Goal: Transaction & Acquisition: Purchase product/service

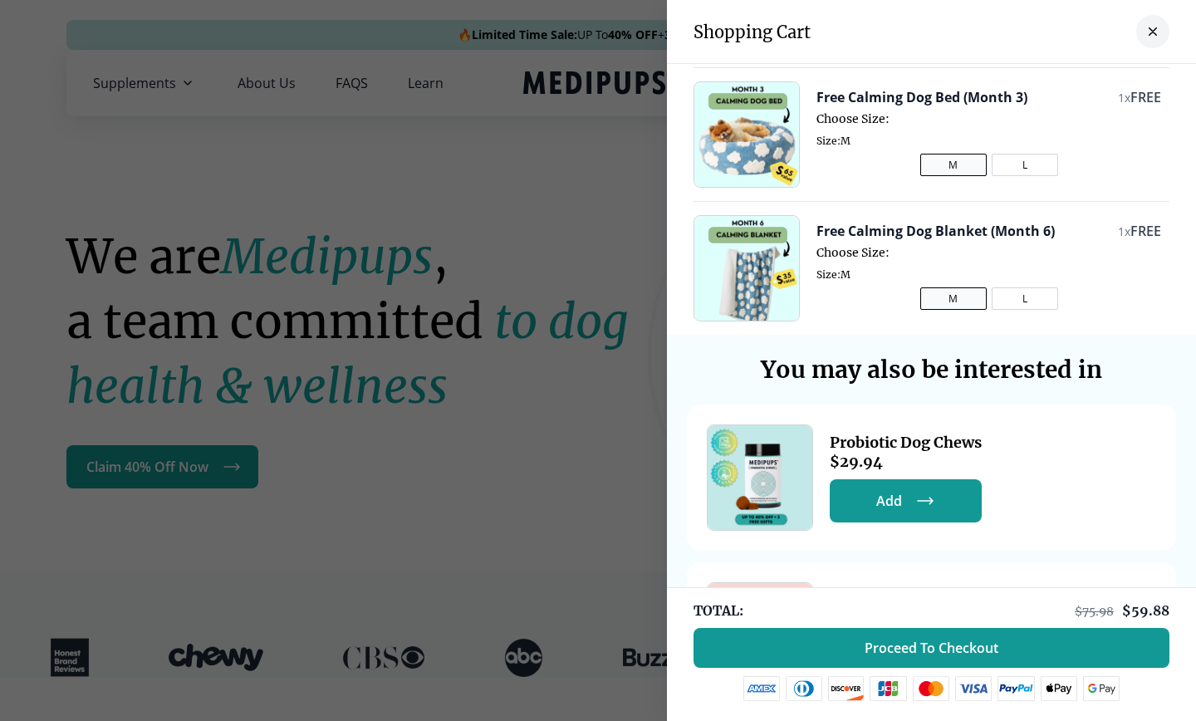
scroll to position [410, 0]
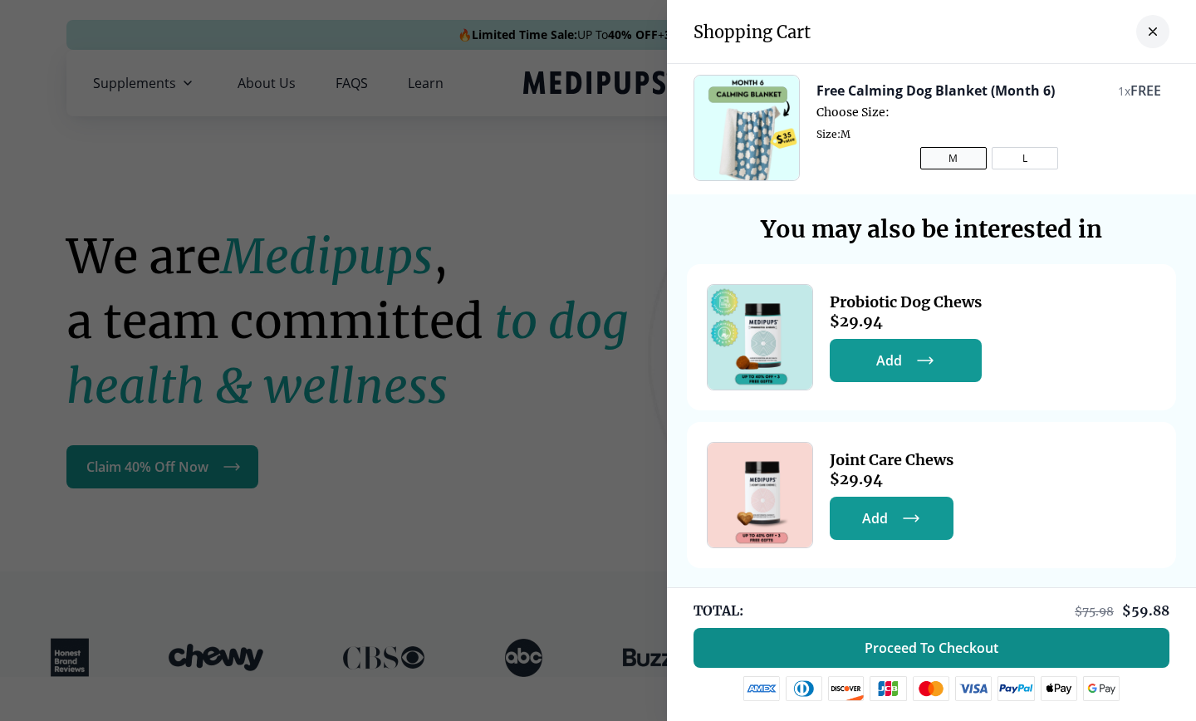
click at [839, 646] on button "Proceed To Checkout" at bounding box center [931, 648] width 476 height 40
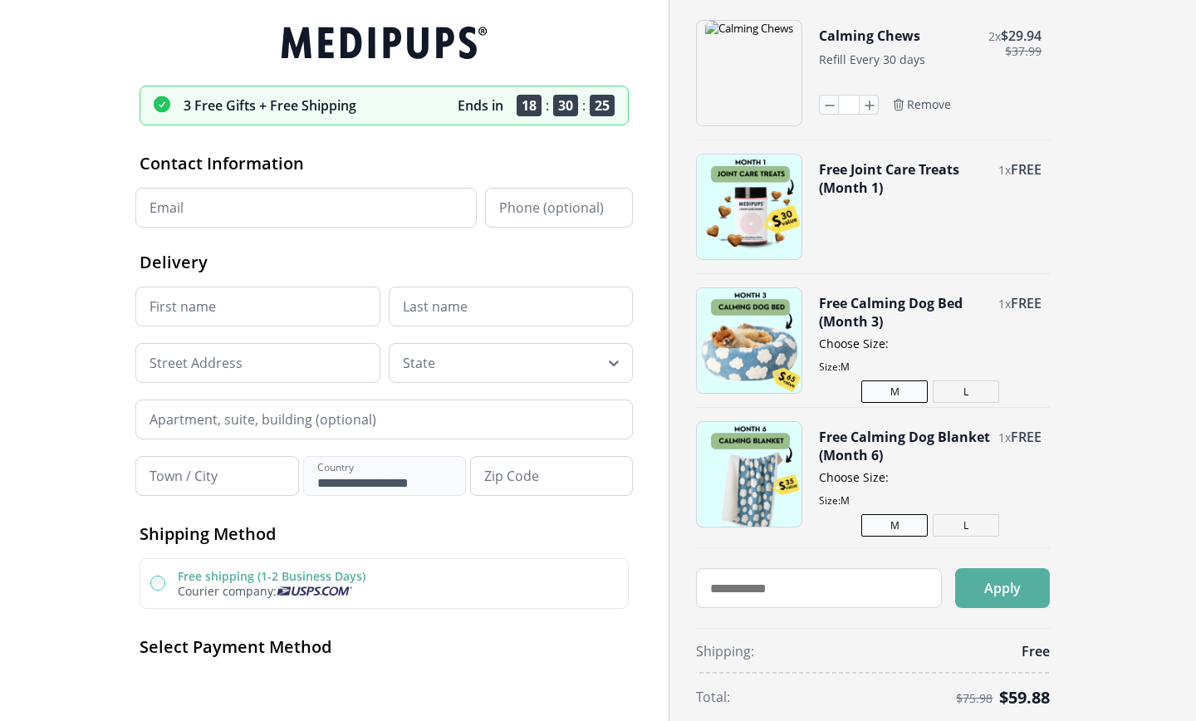
click at [397, 45] on icon at bounding box center [379, 43] width 195 height 32
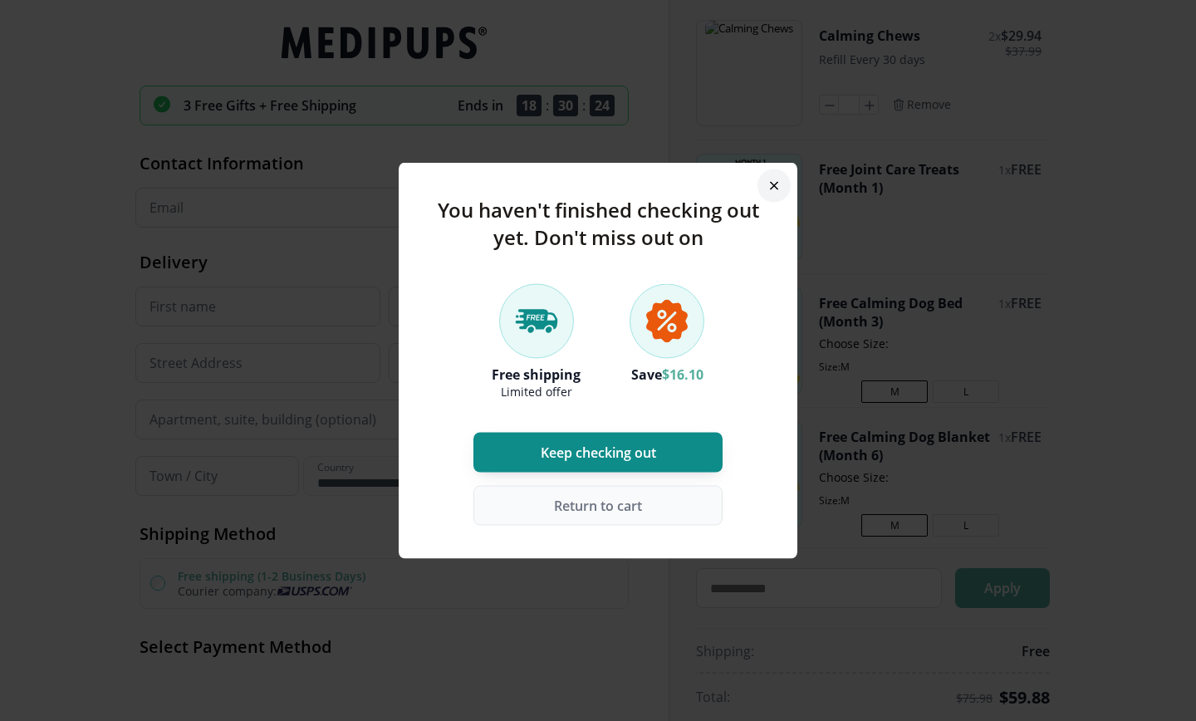
click at [668, 461] on button "Keep checking out" at bounding box center [597, 453] width 249 height 40
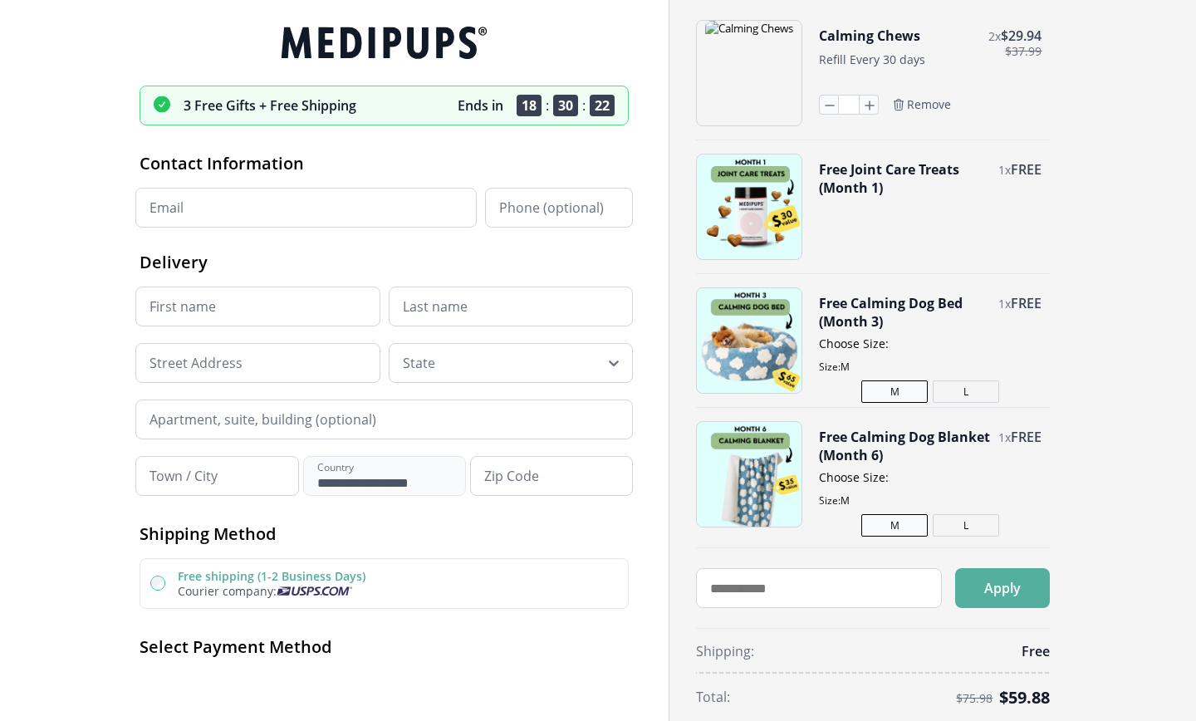
click at [439, 54] on icon at bounding box center [379, 43] width 195 height 32
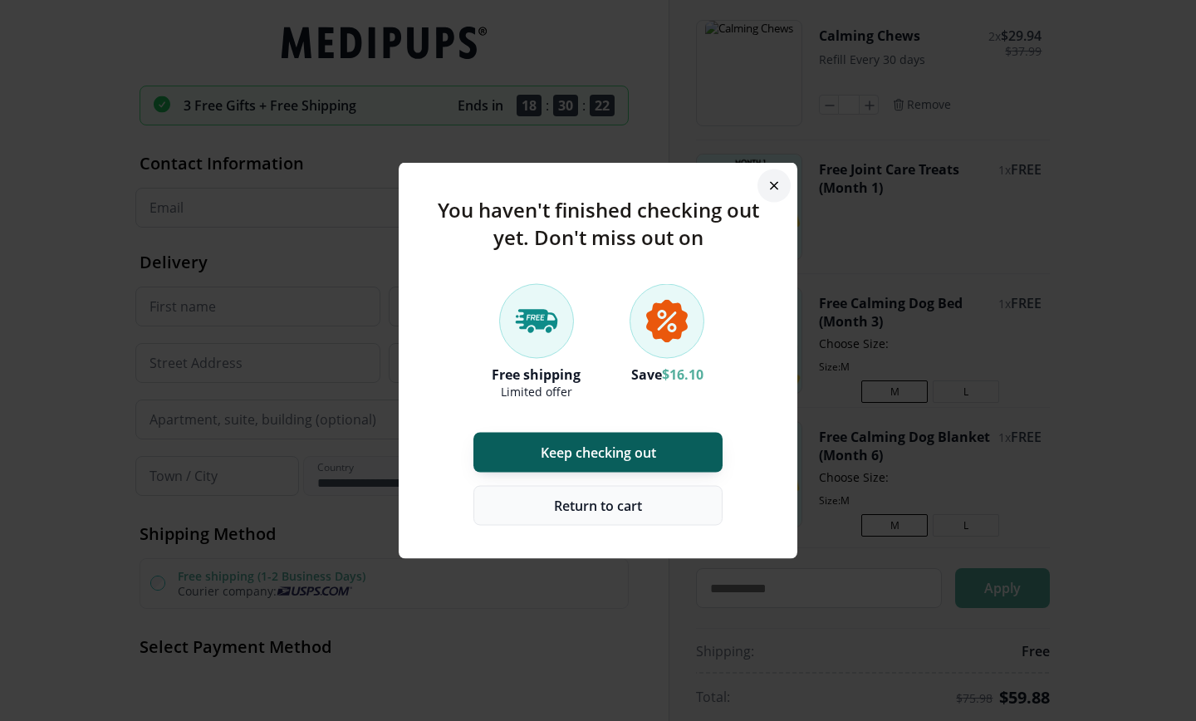
click at [590, 507] on span "Return to cart" at bounding box center [598, 505] width 88 height 17
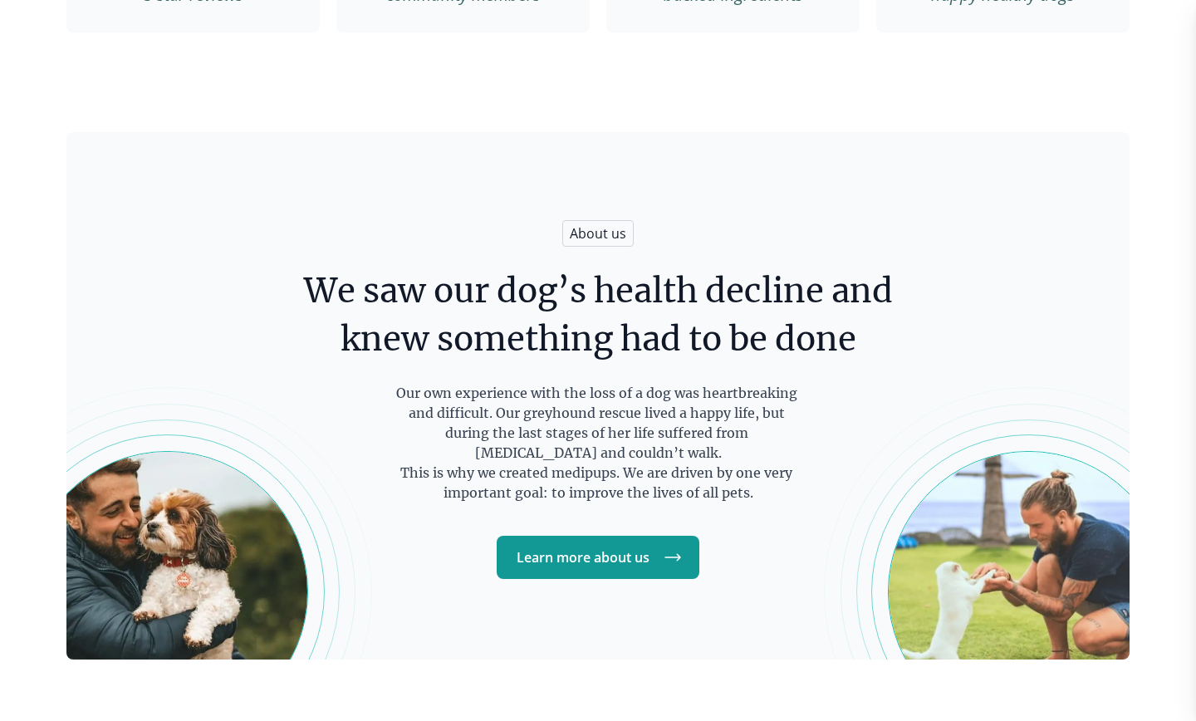
scroll to position [2454, 0]
